Goal: Communication & Community: Ask a question

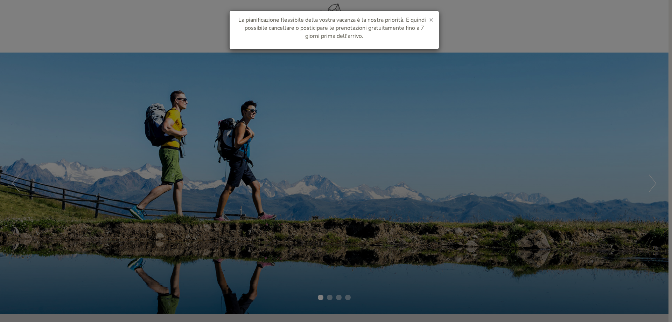
click at [431, 20] on span "×" at bounding box center [431, 20] width 5 height 10
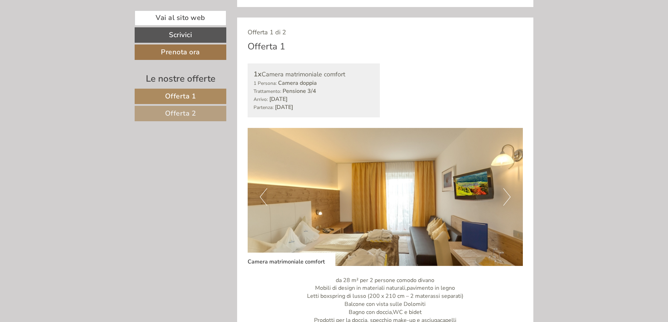
scroll to position [420, 0]
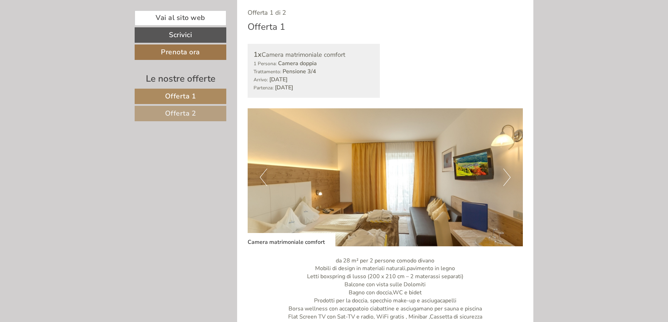
click at [507, 180] on button "Next" at bounding box center [507, 176] width 7 height 17
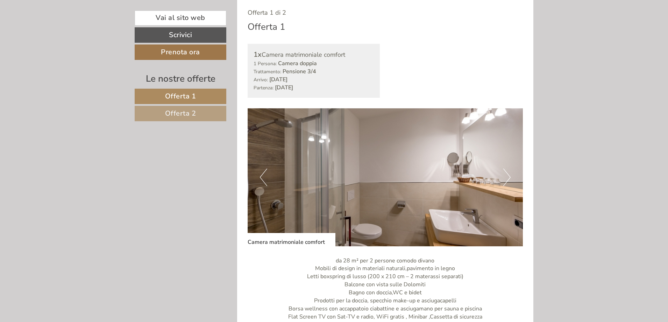
click at [507, 180] on button "Next" at bounding box center [507, 176] width 7 height 17
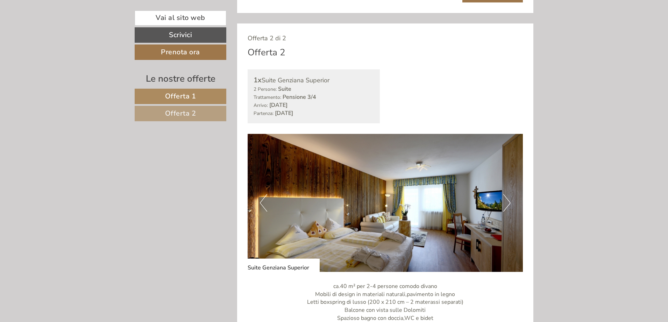
scroll to position [910, 0]
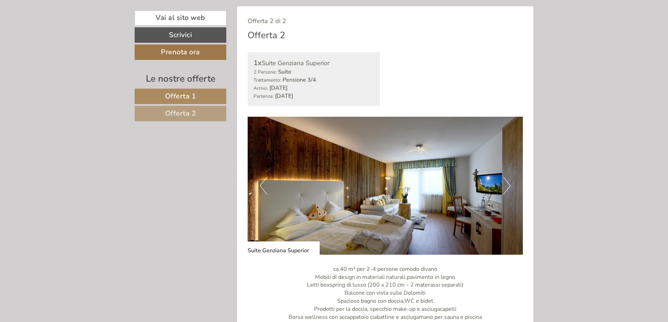
click at [505, 187] on button "Next" at bounding box center [507, 185] width 7 height 17
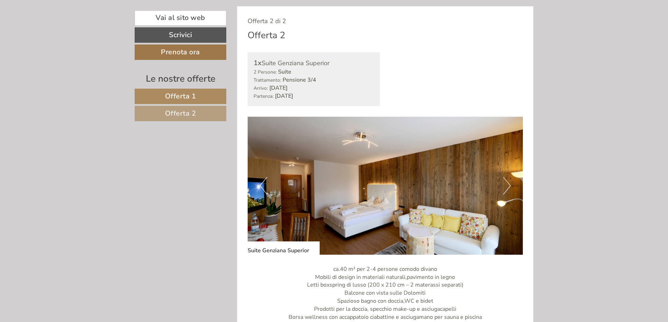
click at [505, 187] on button "Next" at bounding box center [507, 185] width 7 height 17
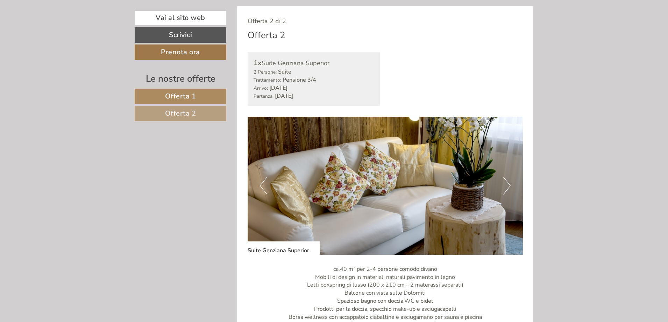
click at [505, 187] on button "Next" at bounding box center [507, 185] width 7 height 17
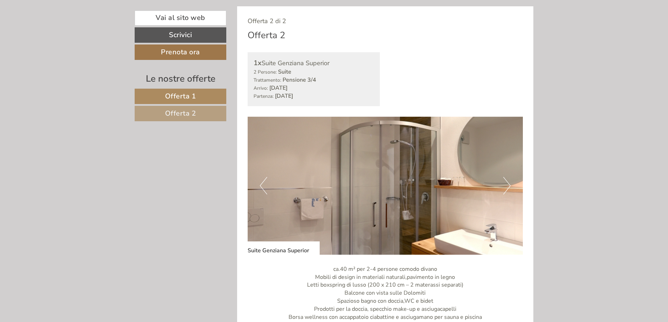
click at [505, 187] on button "Next" at bounding box center [507, 185] width 7 height 17
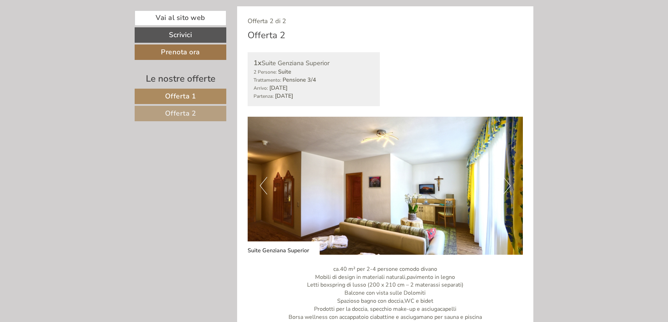
click at [505, 187] on button "Next" at bounding box center [507, 185] width 7 height 17
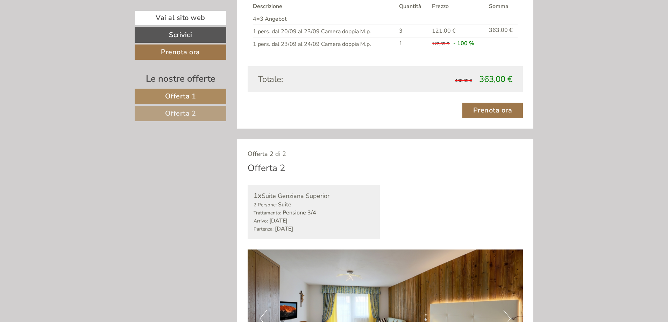
scroll to position [770, 0]
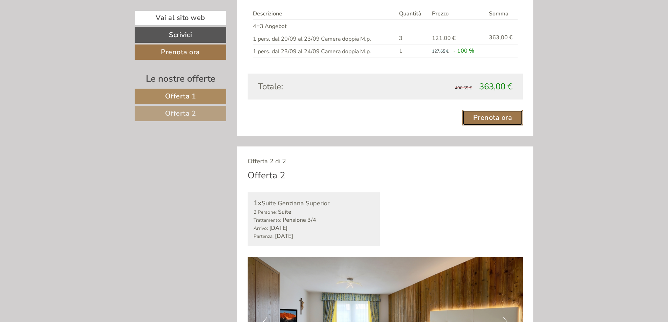
click at [487, 118] on link "Prenota ora" at bounding box center [493, 117] width 61 height 15
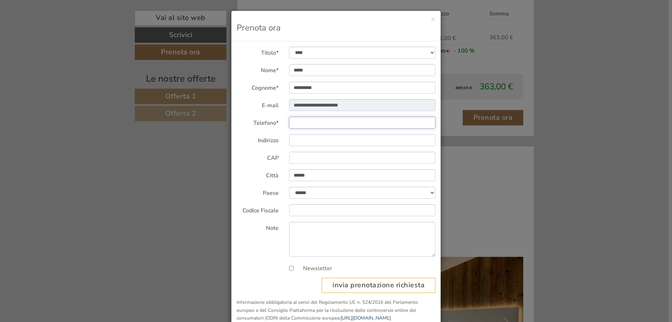
click at [315, 121] on input "Telefono*" at bounding box center [362, 123] width 147 height 12
type input "**********"
click at [326, 144] on input "Indirizzo" at bounding box center [362, 140] width 147 height 12
type input "**********"
click at [313, 154] on input "CAP" at bounding box center [362, 158] width 147 height 12
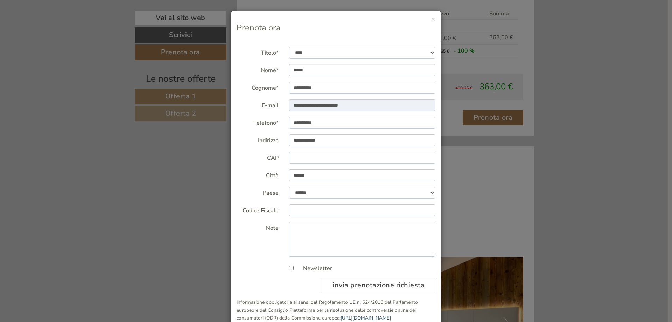
click at [434, 20] on div "× Prenota ora" at bounding box center [335, 26] width 209 height 30
click at [431, 18] on button "×" at bounding box center [433, 18] width 5 height 7
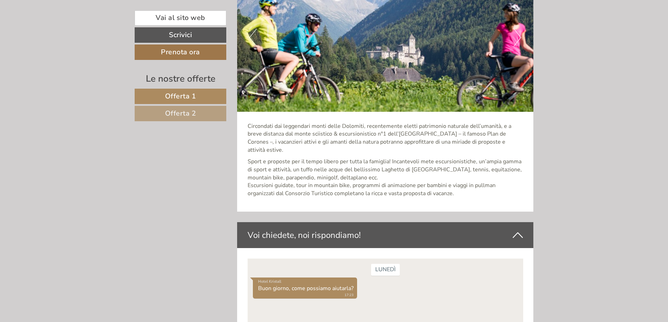
scroll to position [2205, 0]
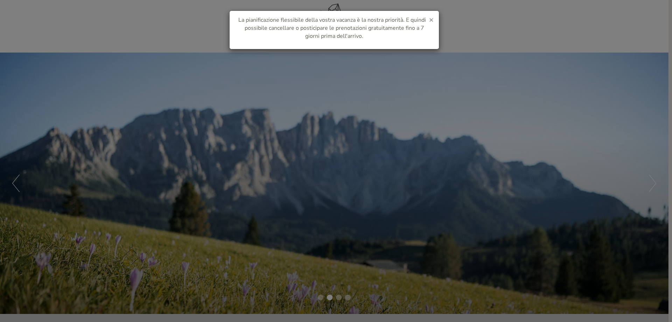
click at [430, 21] on span "×" at bounding box center [431, 20] width 5 height 10
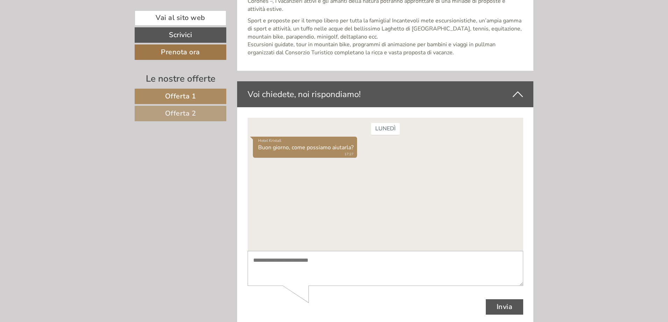
scroll to position [2344, 0]
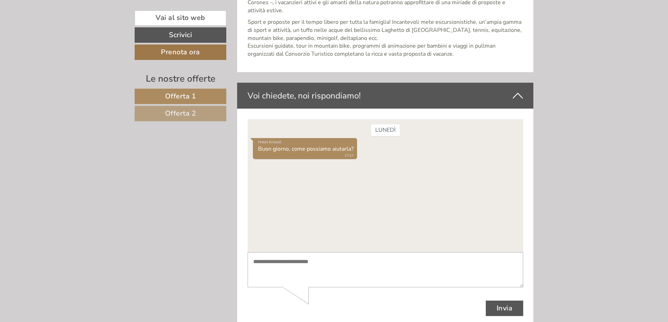
click at [324, 176] on div "lunedì Hotel Kristall Buon giorno, come possiamo aiutarla? 17:27" at bounding box center [385, 185] width 276 height 133
click at [372, 153] on div "Hotel Kristall Buon giorno, come possiamo aiutarla? 17:27" at bounding box center [385, 149] width 265 height 23
click at [279, 149] on div "Hotel Kristall Buon giorno, come possiamo aiutarla? 17:27" at bounding box center [305, 148] width 104 height 21
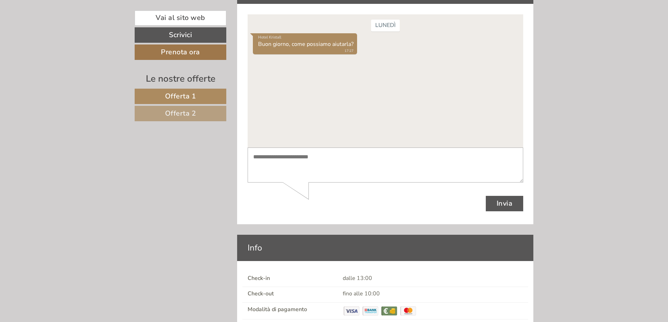
scroll to position [2449, 0]
click at [291, 169] on textarea at bounding box center [385, 164] width 276 height 35
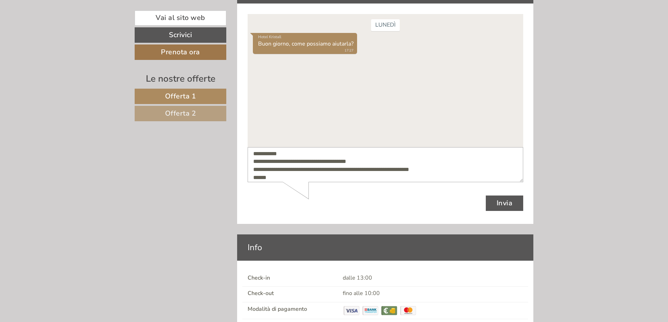
type textarea "**********"
click at [494, 203] on button "Invia" at bounding box center [505, 202] width 38 height 15
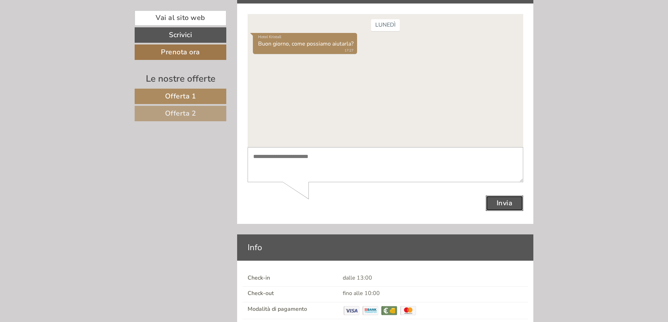
scroll to position [0, 0]
